Goal: Find specific page/section: Find specific page/section

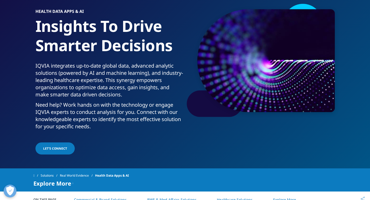
scroll to position [44, 0]
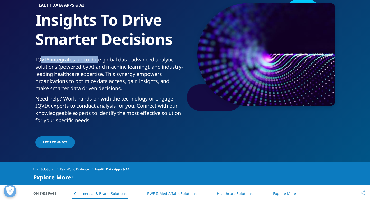
drag, startPoint x: 38, startPoint y: 58, endPoint x: 97, endPoint y: 58, distance: 58.6
click at [97, 58] on p "IQVIA integrates up-to-date global data, advanced analytic solutions (powered b…" at bounding box center [109, 75] width 148 height 39
click at [75, 59] on p "IQVIA integrates up-to-date global data, advanced analytic solutions (powered b…" at bounding box center [109, 75] width 148 height 39
drag, startPoint x: 75, startPoint y: 59, endPoint x: 125, endPoint y: 59, distance: 49.6
click at [125, 59] on p "IQVIA integrates up-to-date global data, advanced analytic solutions (powered b…" at bounding box center [109, 75] width 148 height 39
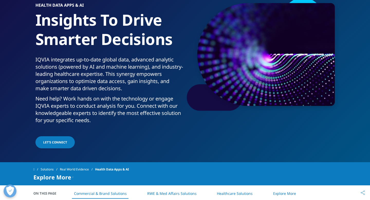
click at [127, 74] on p "IQVIA integrates up-to-date global data, advanced analytic solutions (powered b…" at bounding box center [109, 75] width 148 height 39
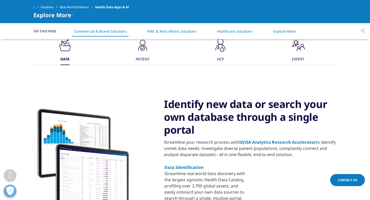
scroll to position [0, 0]
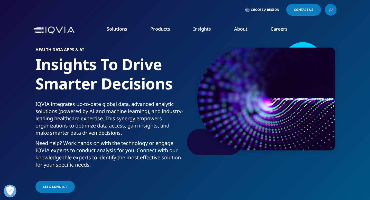
click at [270, 8] on span "Choose a Region" at bounding box center [265, 10] width 29 height 4
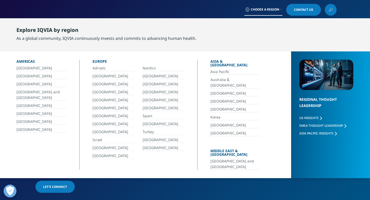
click at [214, 98] on link "[GEOGRAPHIC_DATA]" at bounding box center [234, 101] width 49 height 6
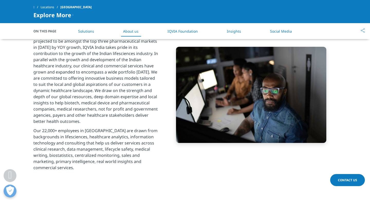
scroll to position [404, 0]
